Goal: Information Seeking & Learning: Learn about a topic

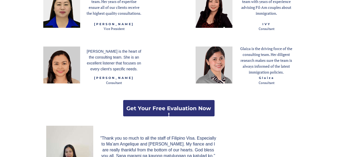
scroll to position [749, 0]
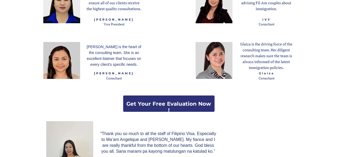
click at [152, 102] on strong "Get Your Free Evaluation Now !" at bounding box center [168, 107] width 85 height 13
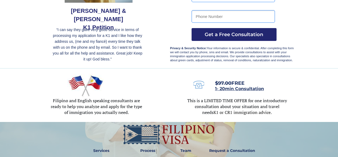
scroll to position [160, 0]
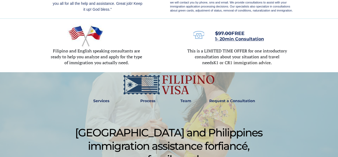
click at [101, 102] on strong "Services" at bounding box center [101, 100] width 16 height 5
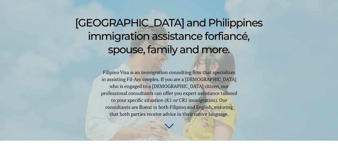
scroll to position [224, 0]
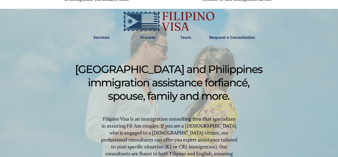
click at [101, 39] on strong "Services" at bounding box center [101, 37] width 16 height 5
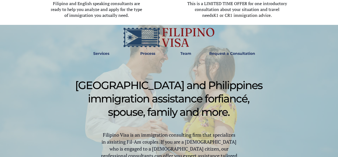
scroll to position [170, 0]
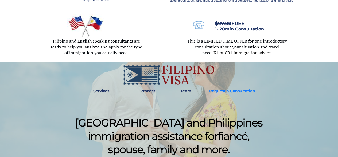
click at [236, 93] on strong "Request a Consultation" at bounding box center [232, 90] width 46 height 5
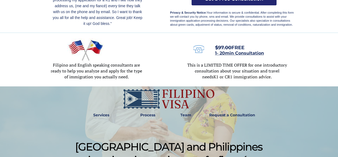
scroll to position [160, 0]
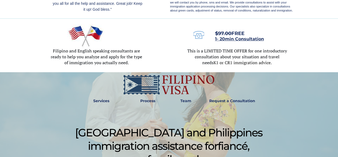
click at [180, 97] on link "Team" at bounding box center [186, 101] width 18 height 12
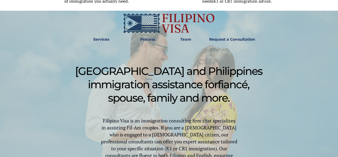
scroll to position [175, 0]
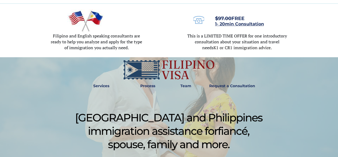
click at [101, 86] on strong "Services" at bounding box center [101, 85] width 16 height 5
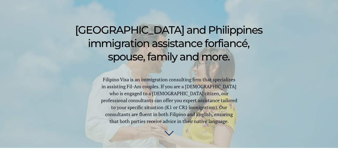
scroll to position [224, 0]
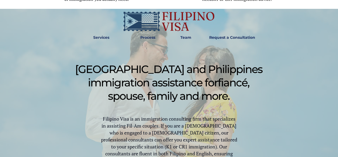
click at [99, 38] on strong "Services" at bounding box center [101, 37] width 16 height 5
